Goal: Information Seeking & Learning: Learn about a topic

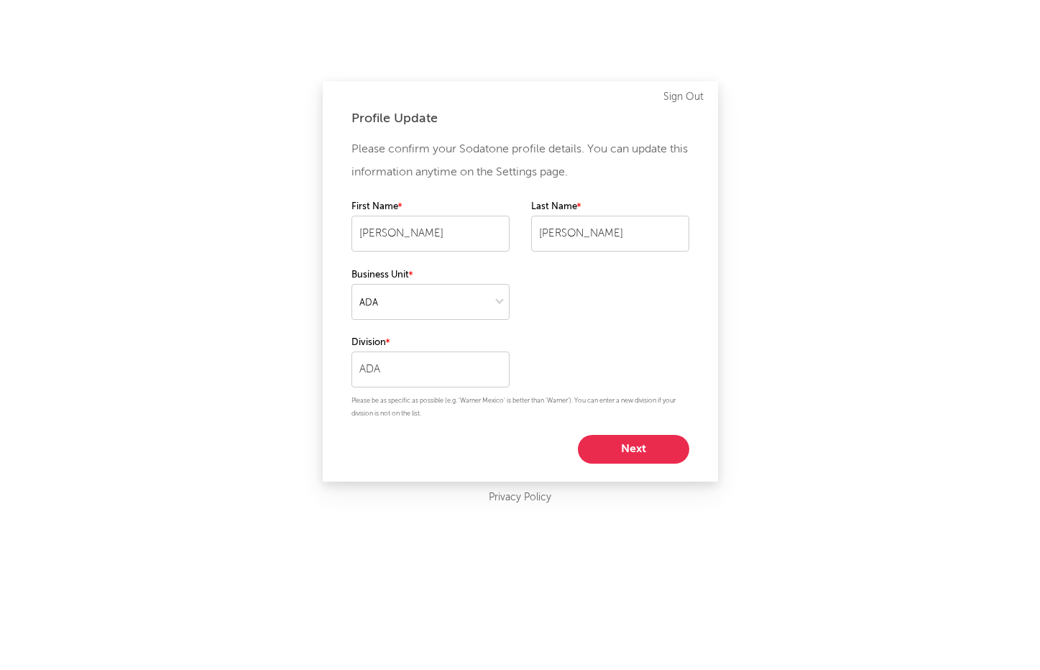
click at [633, 457] on button "Next" at bounding box center [633, 449] width 111 height 29
select select "director_vp"
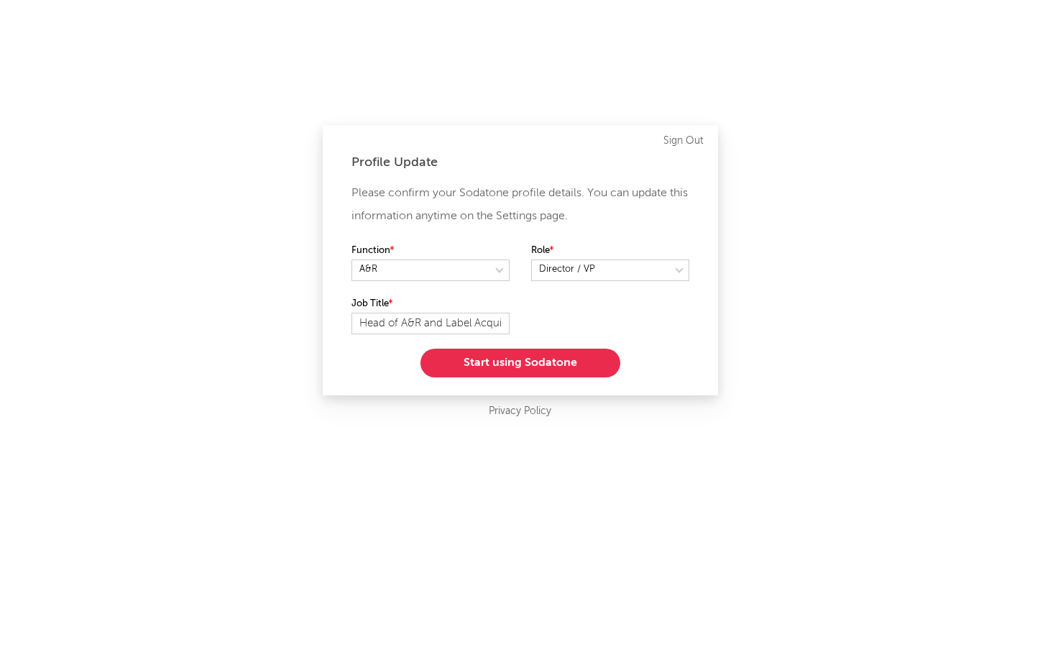
click at [548, 367] on button "Start using Sodatone" at bounding box center [521, 363] width 200 height 29
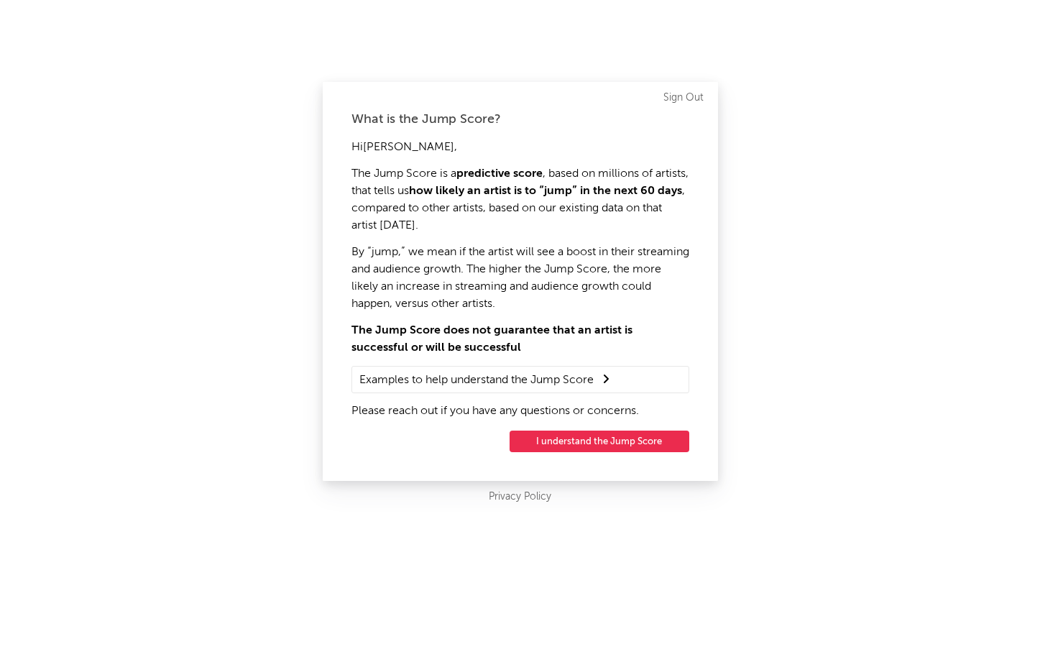
click at [562, 442] on button "I understand the Jump Score" at bounding box center [600, 442] width 180 height 22
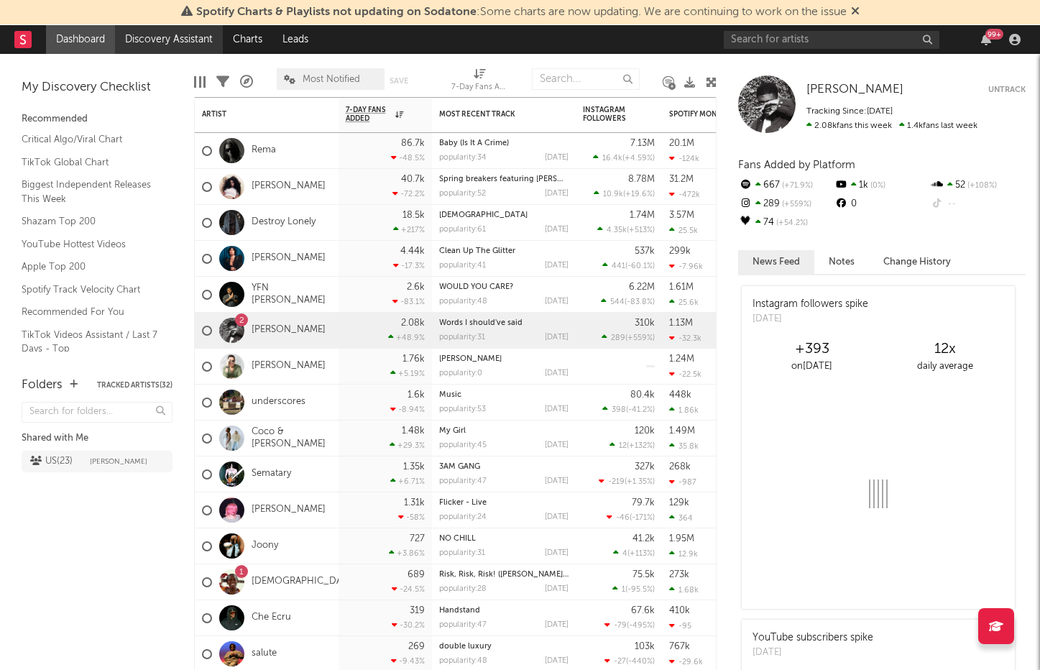
click at [167, 35] on link "Discovery Assistant" at bounding box center [169, 39] width 108 height 29
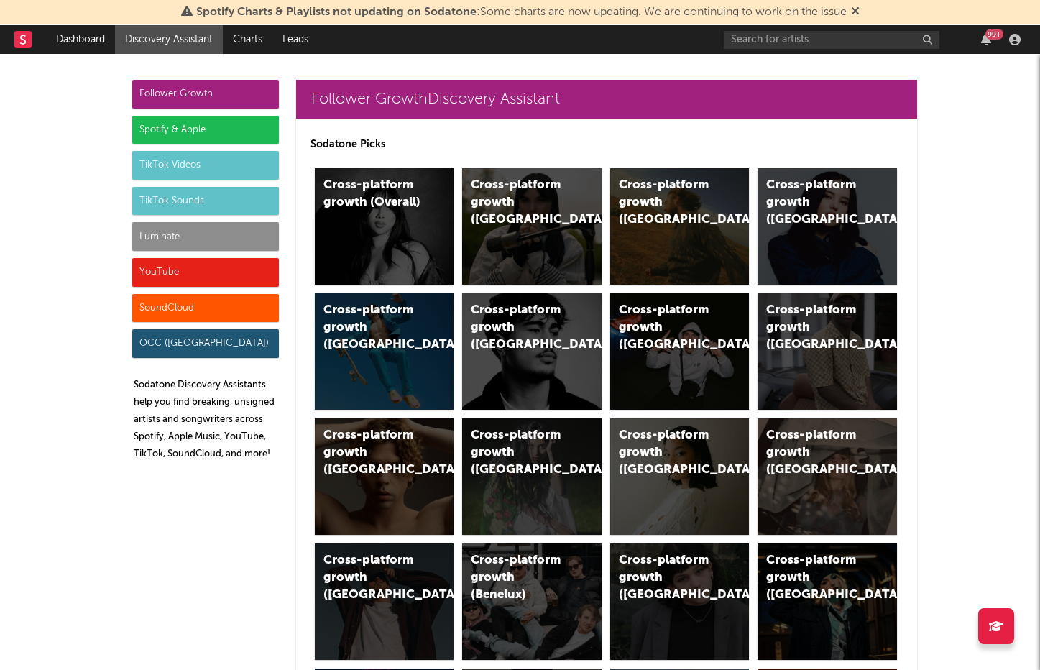
click at [418, 245] on div "Cross-platform growth (Overall)" at bounding box center [384, 226] width 139 height 116
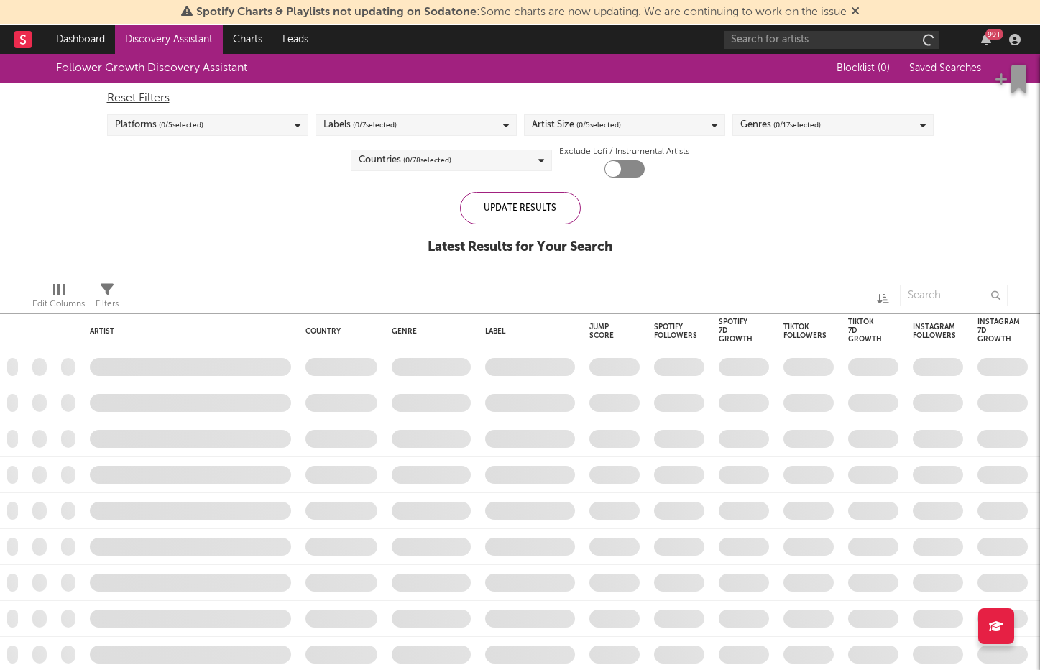
checkbox input "true"
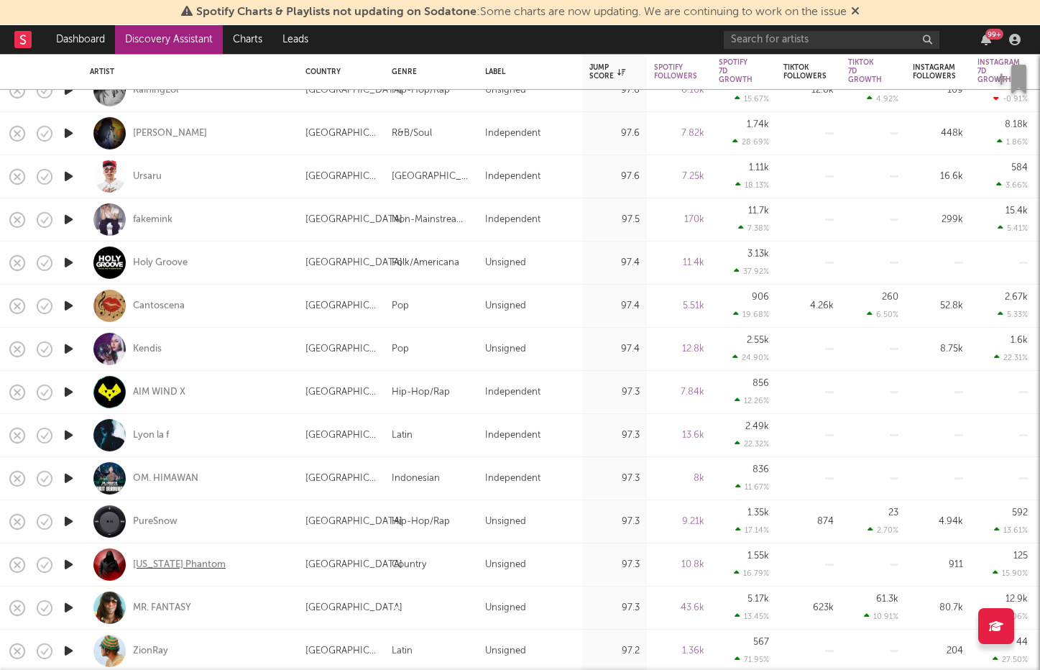
click at [181, 566] on div "Georgia Phantom" at bounding box center [179, 564] width 93 height 13
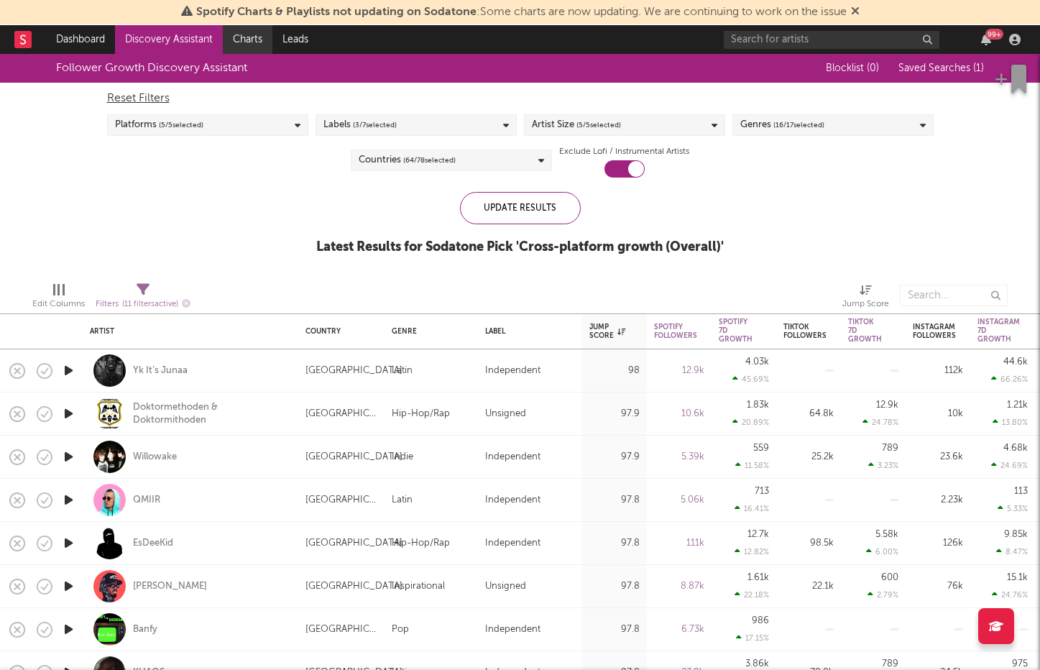
click at [259, 37] on link "Charts" at bounding box center [248, 39] width 50 height 29
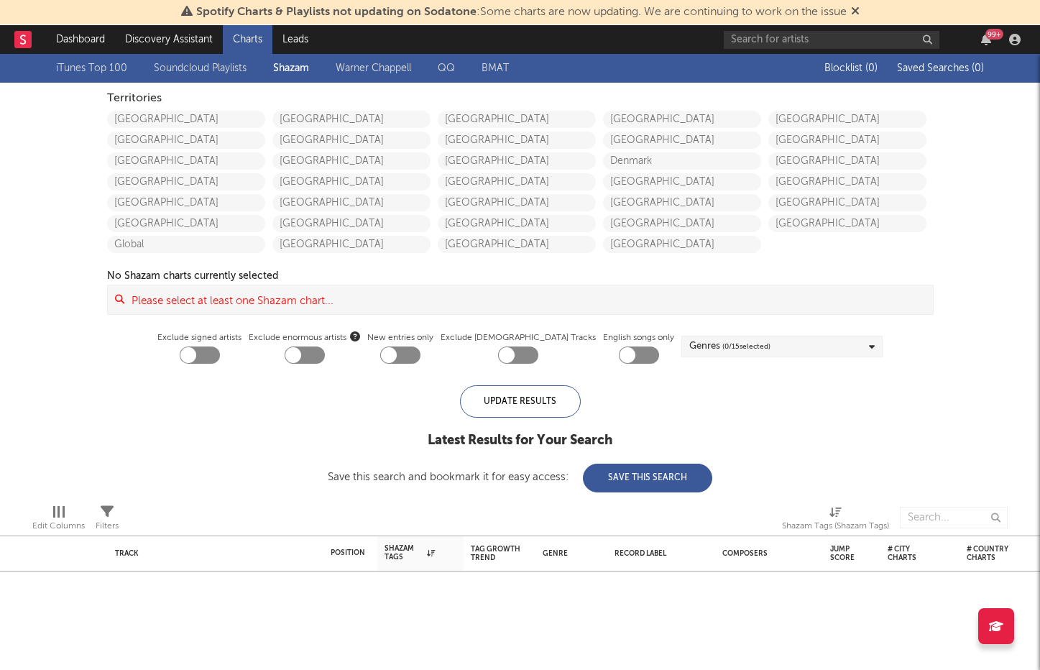
click at [196, 353] on div at bounding box center [188, 355] width 16 height 16
checkbox input "true"
click at [98, 41] on link "Dashboard" at bounding box center [80, 39] width 69 height 29
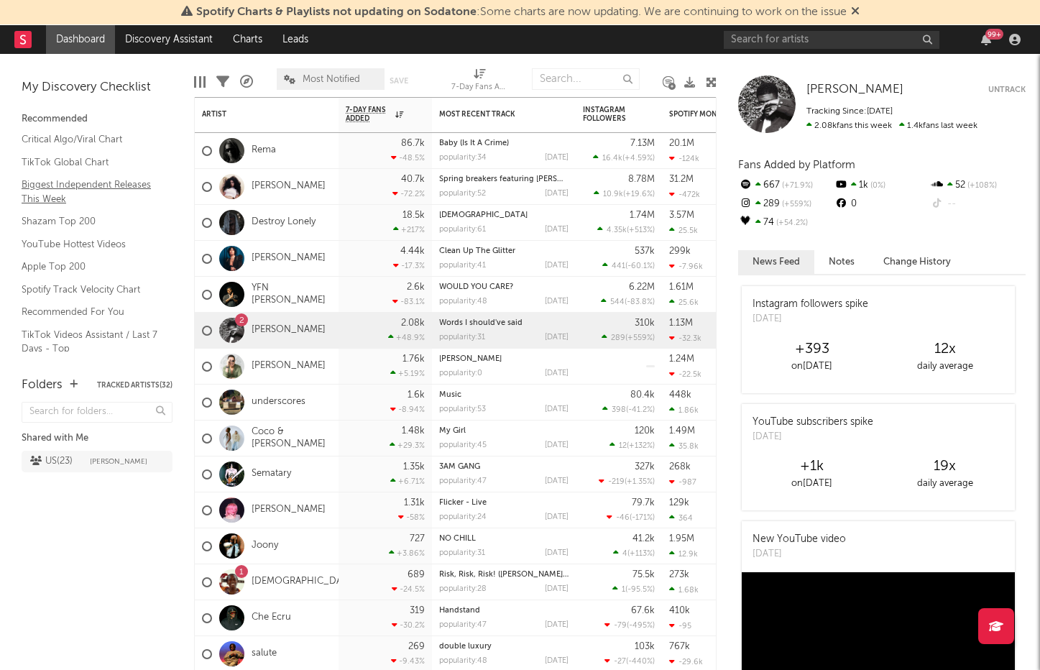
click at [87, 193] on link "Biggest Independent Releases This Week" at bounding box center [90, 191] width 137 height 29
click at [95, 289] on link "Spotify Track Velocity Chart" at bounding box center [90, 290] width 137 height 16
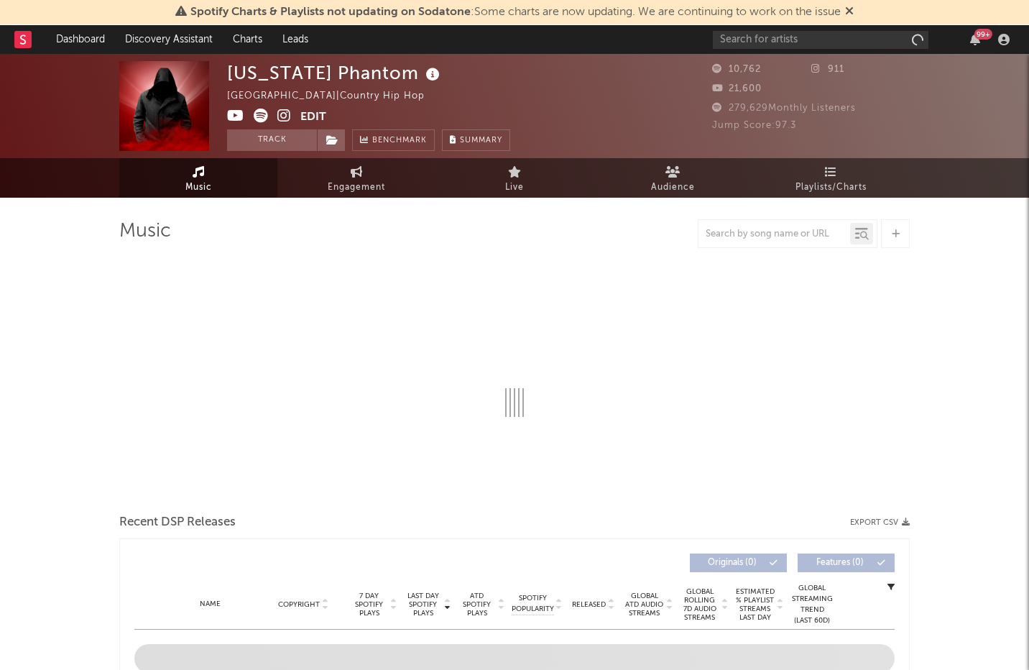
select select "1w"
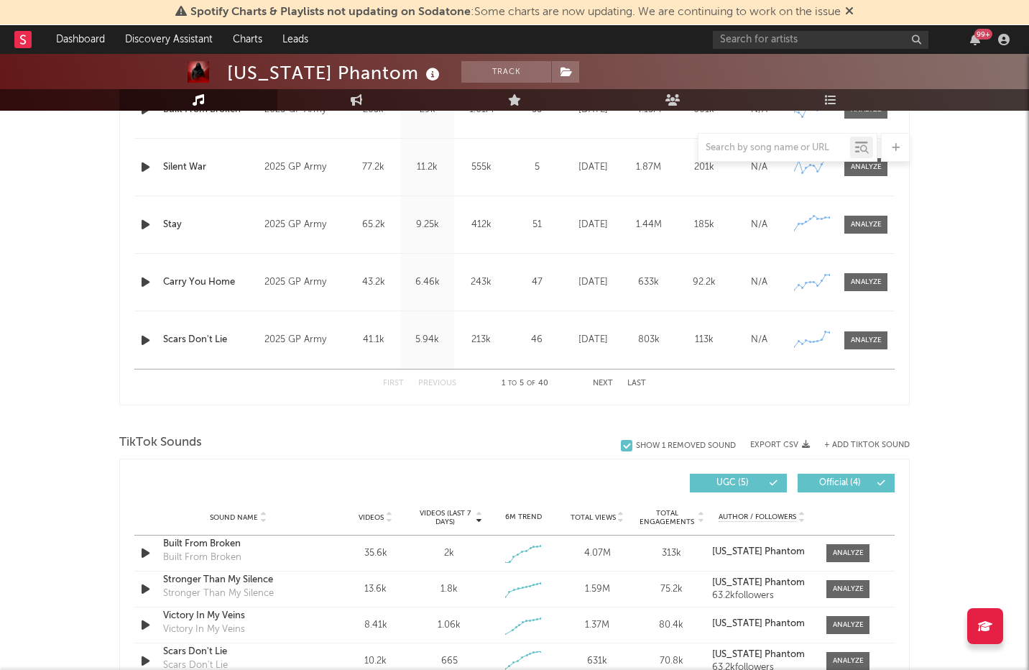
scroll to position [934, 0]
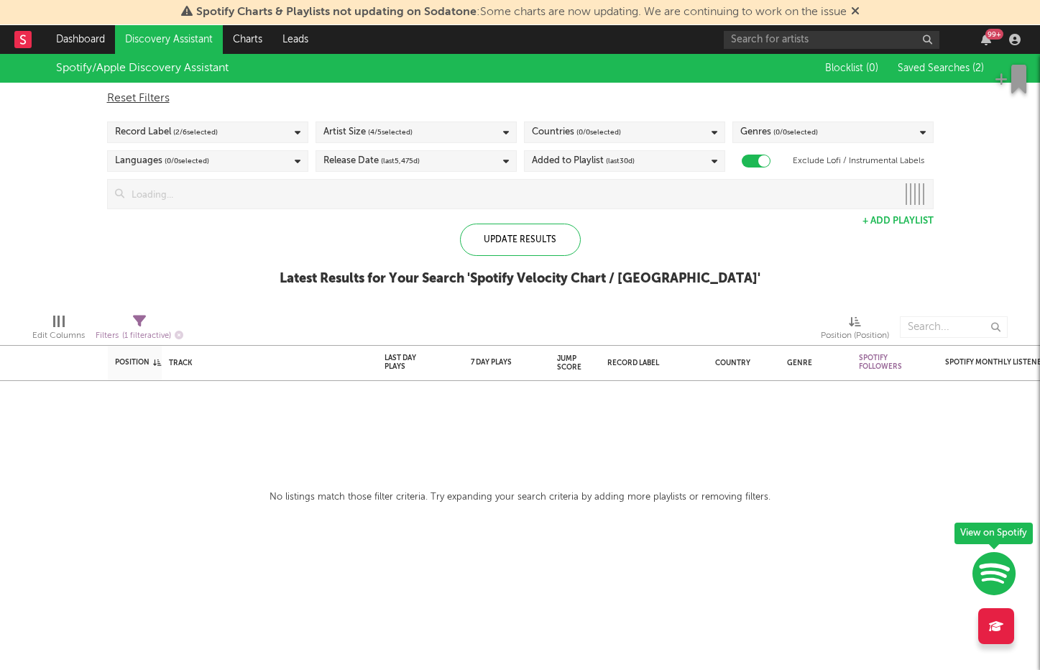
click at [274, 134] on div "Record Label ( 2 / 6 selected)" at bounding box center [207, 132] width 201 height 22
click at [344, 228] on div "Update Results Latest Results for Your Search ' Spotify Velocity Chart / US '" at bounding box center [520, 263] width 481 height 78
click at [580, 243] on div "Update Results" at bounding box center [520, 240] width 121 height 32
click at [246, 167] on div "Languages ( 0 / 0 selected)" at bounding box center [207, 161] width 201 height 22
click at [250, 161] on div "Languages ( 0 / 0 selected)" at bounding box center [207, 161] width 201 height 22
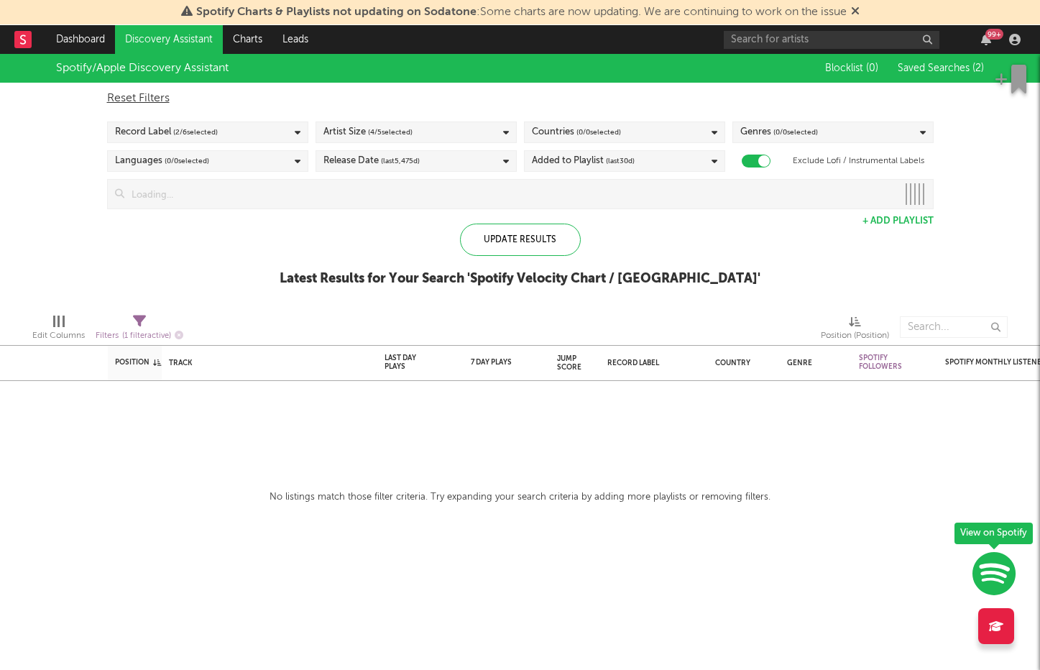
click at [250, 161] on div "Languages ( 0 / 0 selected)" at bounding box center [207, 161] width 201 height 22
click at [126, 162] on div "Languages ( 0 / 0 selected)" at bounding box center [162, 160] width 94 height 17
click at [761, 157] on div at bounding box center [764, 161] width 12 height 12
checkbox input "false"
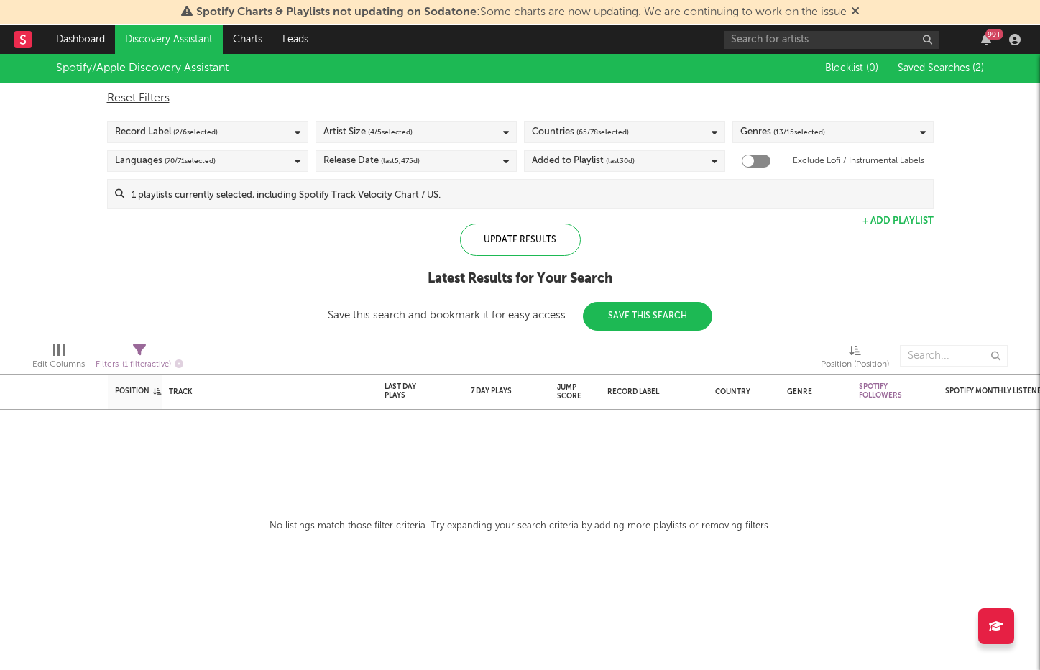
click at [462, 126] on div "Artist Size ( 4 / 5 selected)" at bounding box center [416, 132] width 201 height 22
